Goal: Task Accomplishment & Management: Use online tool/utility

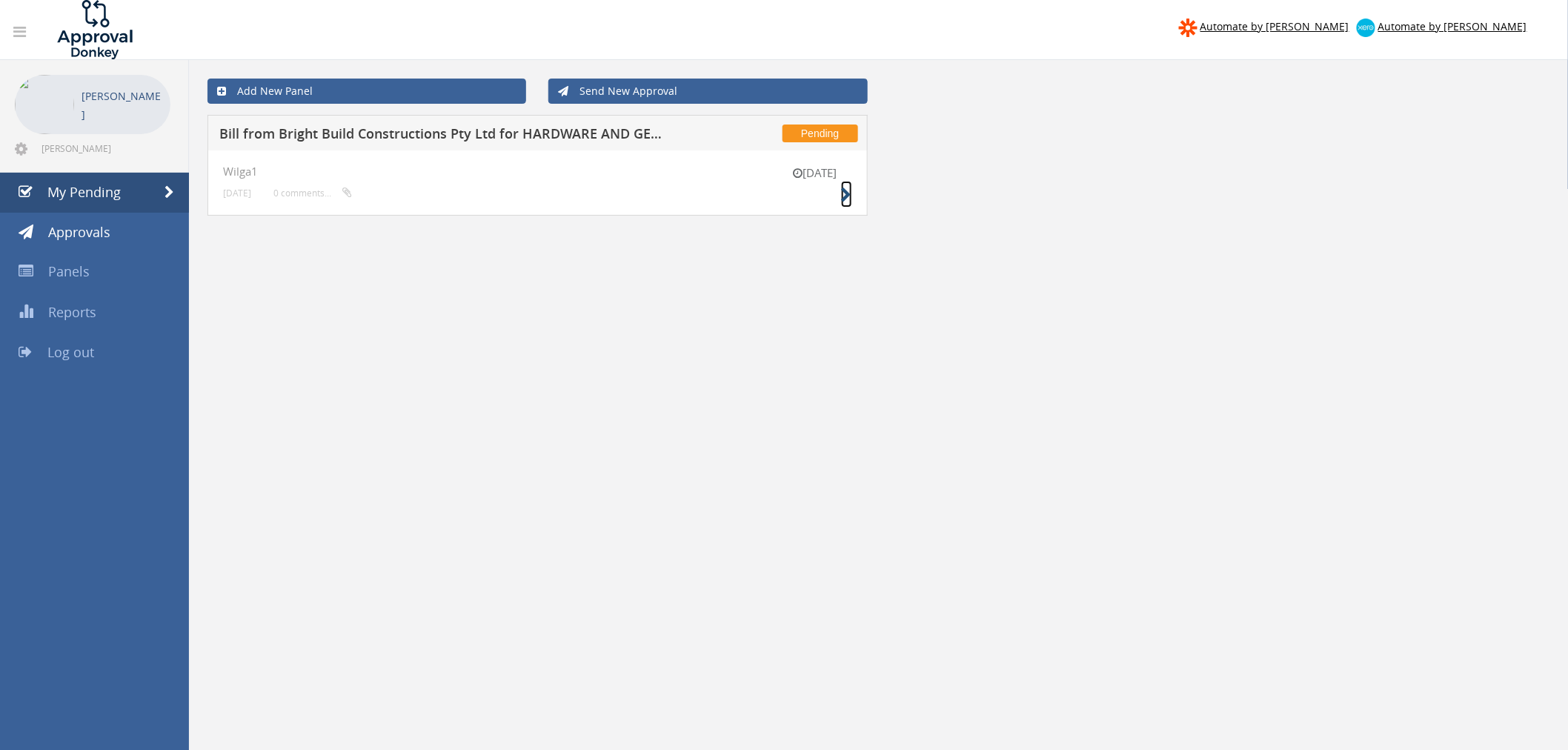
click at [851, 197] on icon at bounding box center [846, 195] width 11 height 16
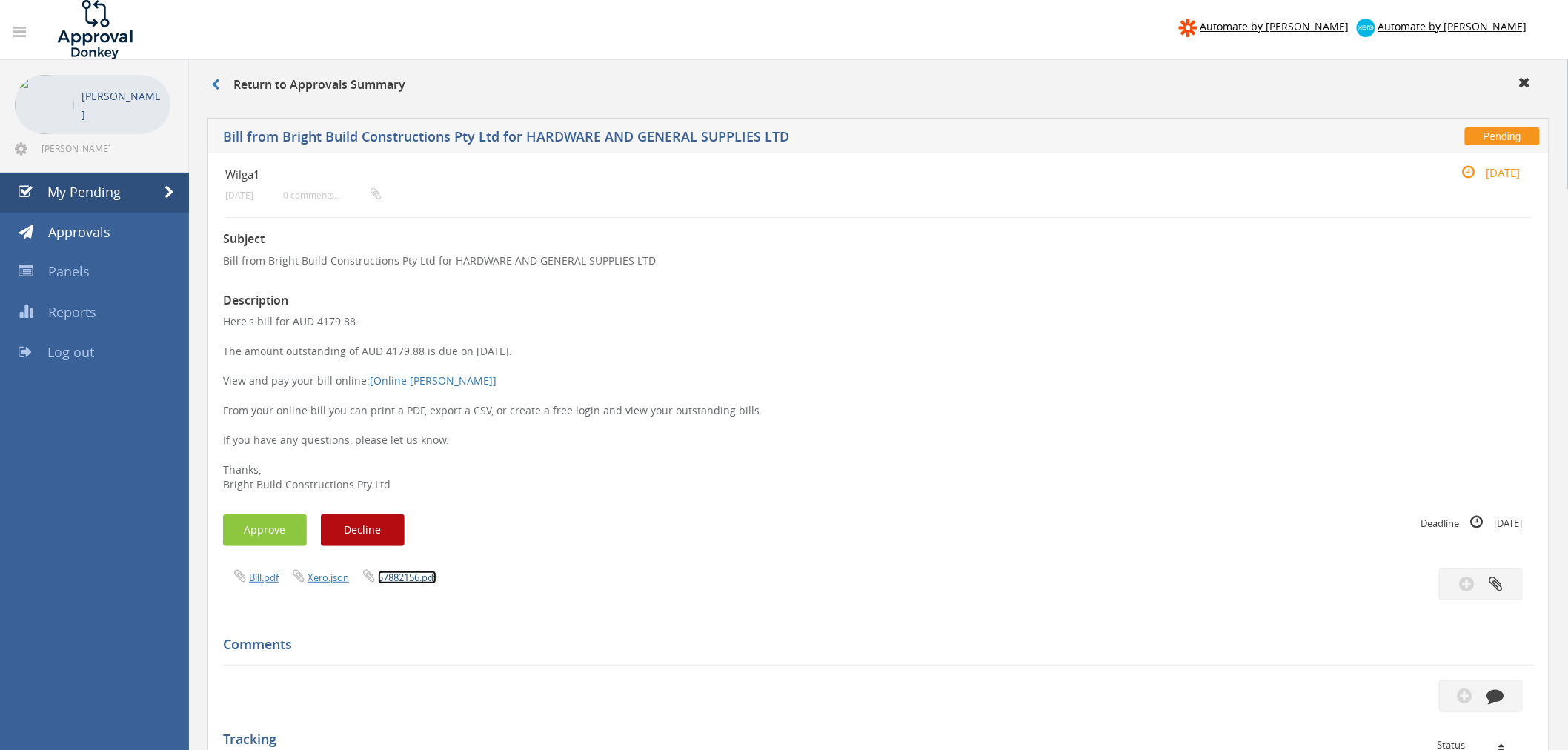
click at [417, 579] on link "57882156.pdf" at bounding box center [407, 577] width 58 height 13
